Goal: Information Seeking & Learning: Learn about a topic

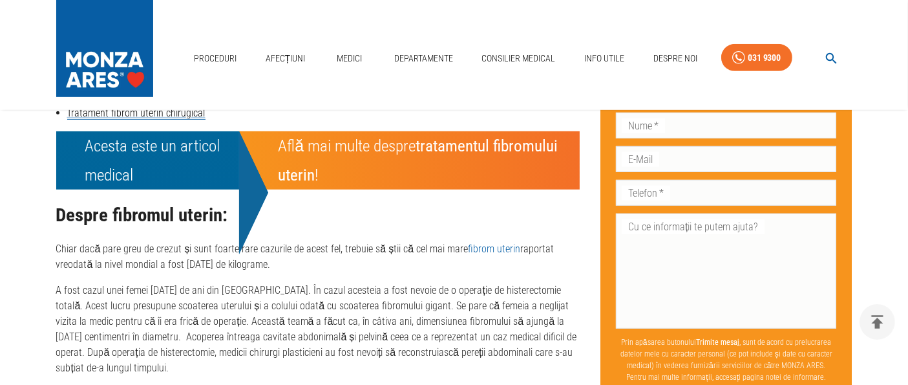
scroll to position [790, 0]
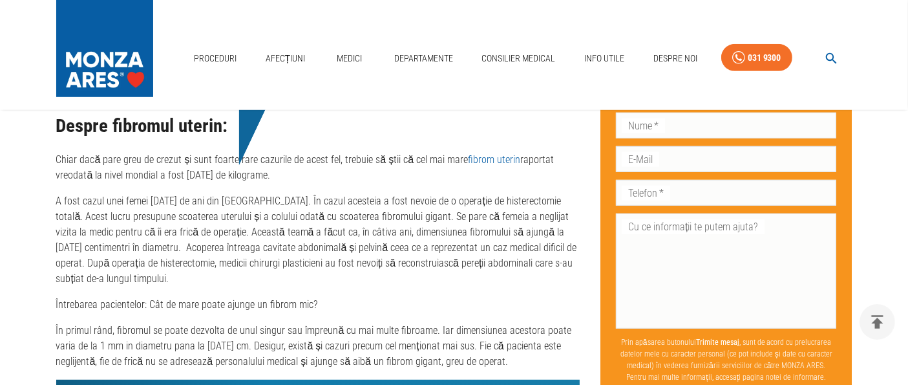
drag, startPoint x: 345, startPoint y: 168, endPoint x: 285, endPoint y: 187, distance: 63.0
click at [285, 187] on div "Despre fibromul uterin: Chiar dacă pare greu de crezut și sunt foarte rare cazu…" at bounding box center [318, 242] width 524 height 253
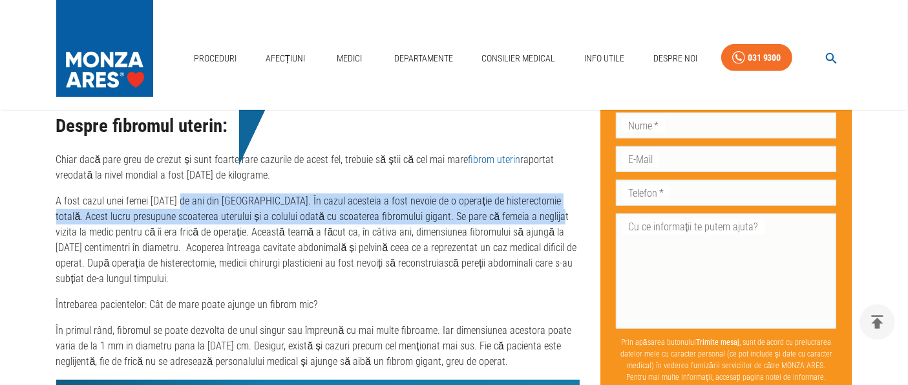
drag, startPoint x: 180, startPoint y: 200, endPoint x: 505, endPoint y: 226, distance: 326.2
click at [505, 226] on p "A fost cazul unei femei [DATE] de ani din [GEOGRAPHIC_DATA]. În cazul acesteia …" at bounding box center [318, 239] width 524 height 93
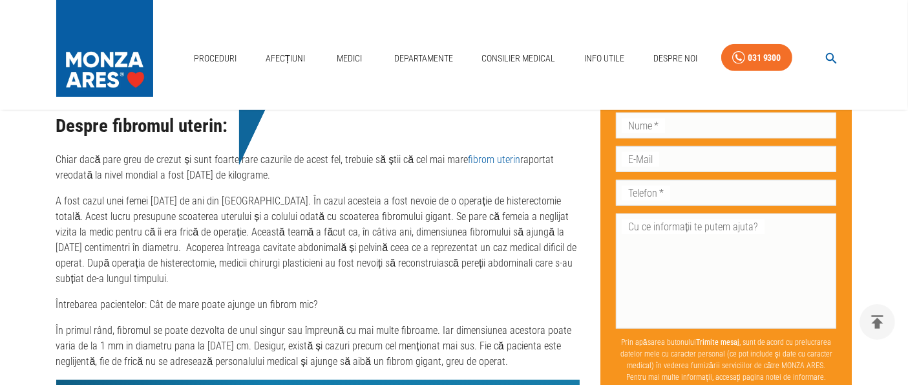
click at [393, 254] on p "A fost cazul unei femei [DATE] de ani din [GEOGRAPHIC_DATA]. În cazul acesteia …" at bounding box center [318, 239] width 524 height 93
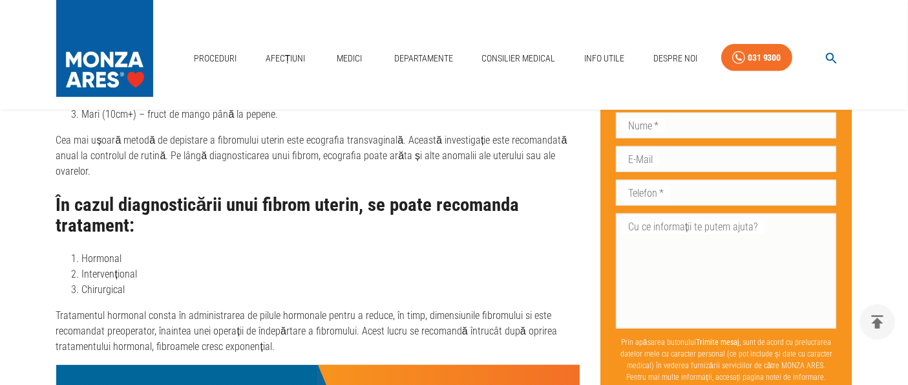
scroll to position [1273, 0]
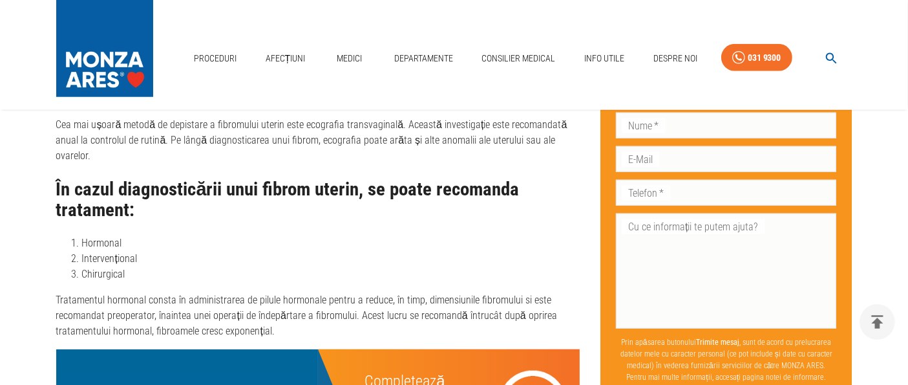
click at [330, 306] on p "Tratamentul hormonal consta în administrarea de pilule hormonale pentru a reduc…" at bounding box center [318, 315] width 524 height 47
click at [270, 300] on p "Tratamentul hormonal consta în administrarea de pilule hormonale pentru a reduc…" at bounding box center [318, 315] width 524 height 47
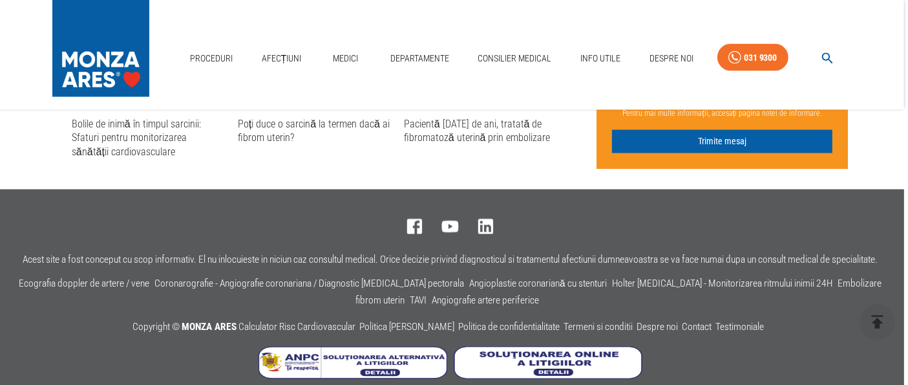
scroll to position [2338, 3]
